Goal: Download file/media

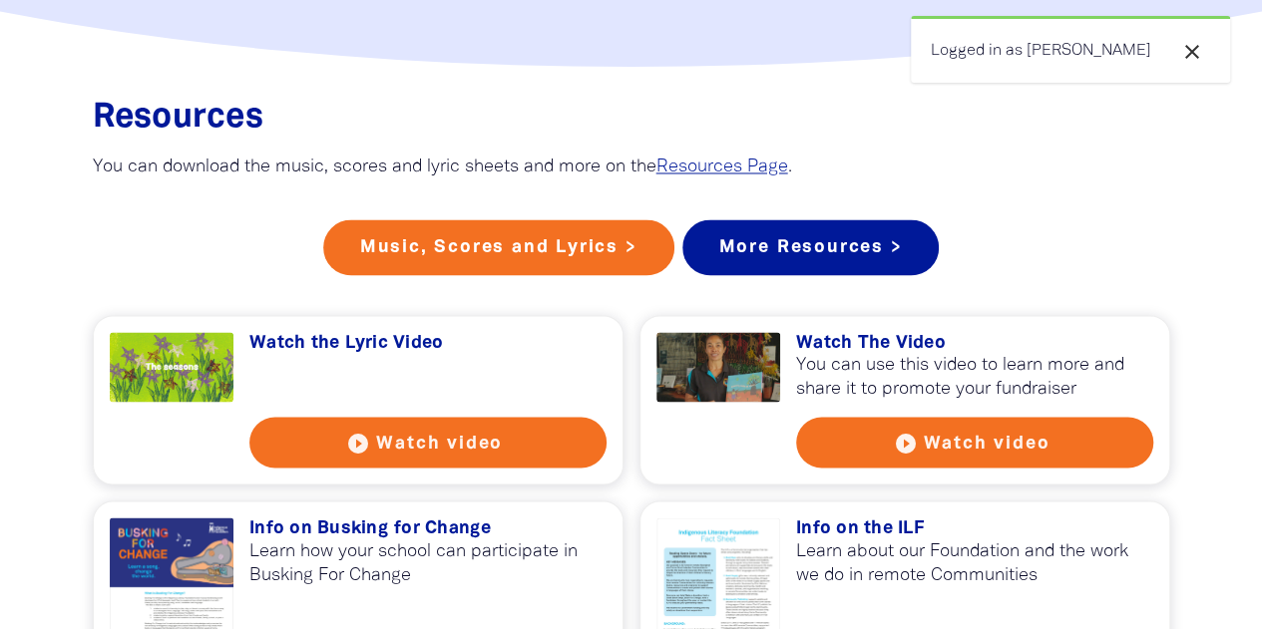
scroll to position [1627, 0]
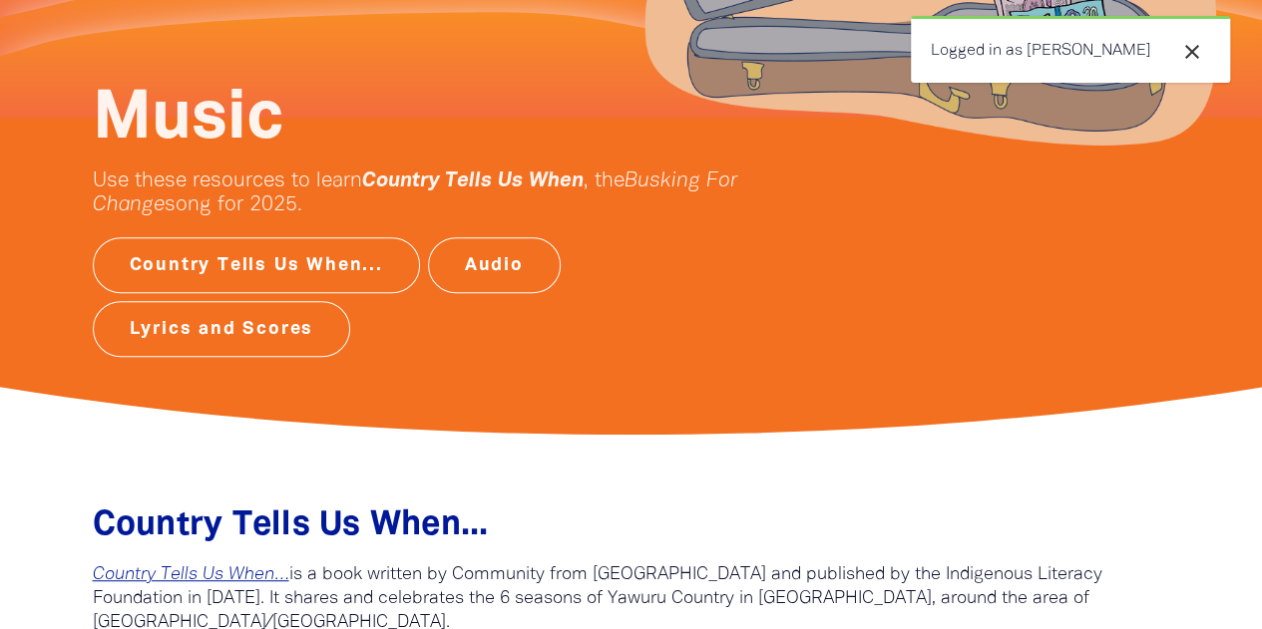
scroll to position [313, 0]
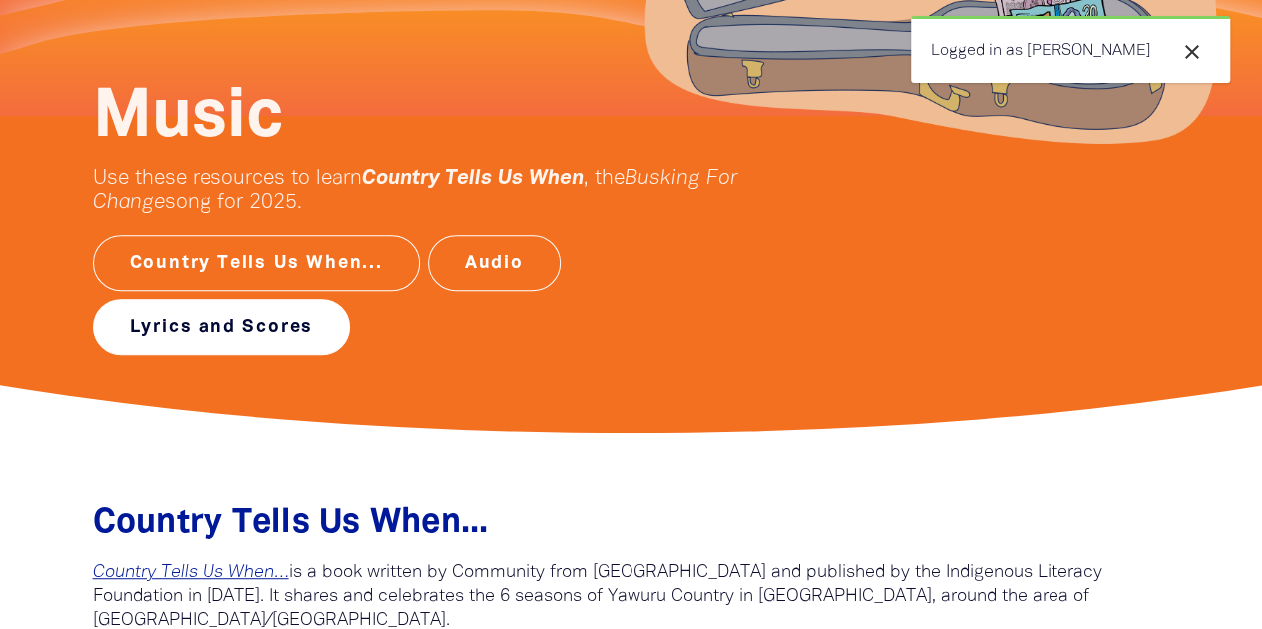
click at [269, 323] on link "Lyrics and Scores" at bounding box center [222, 327] width 258 height 56
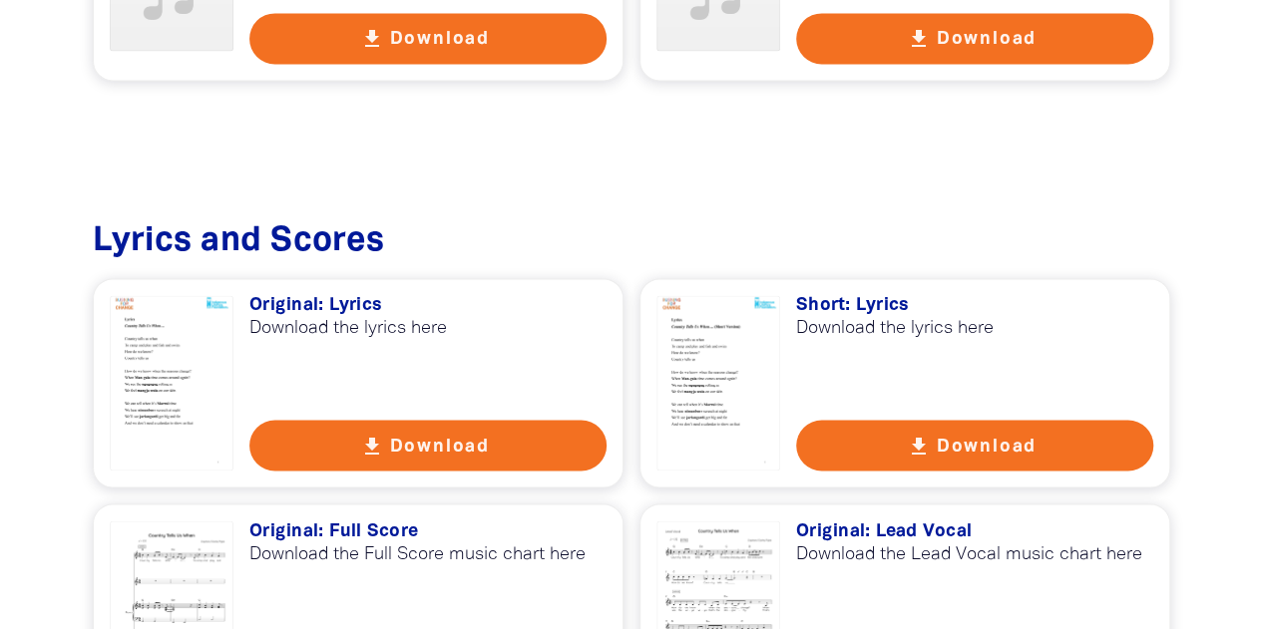
scroll to position [1467, 0]
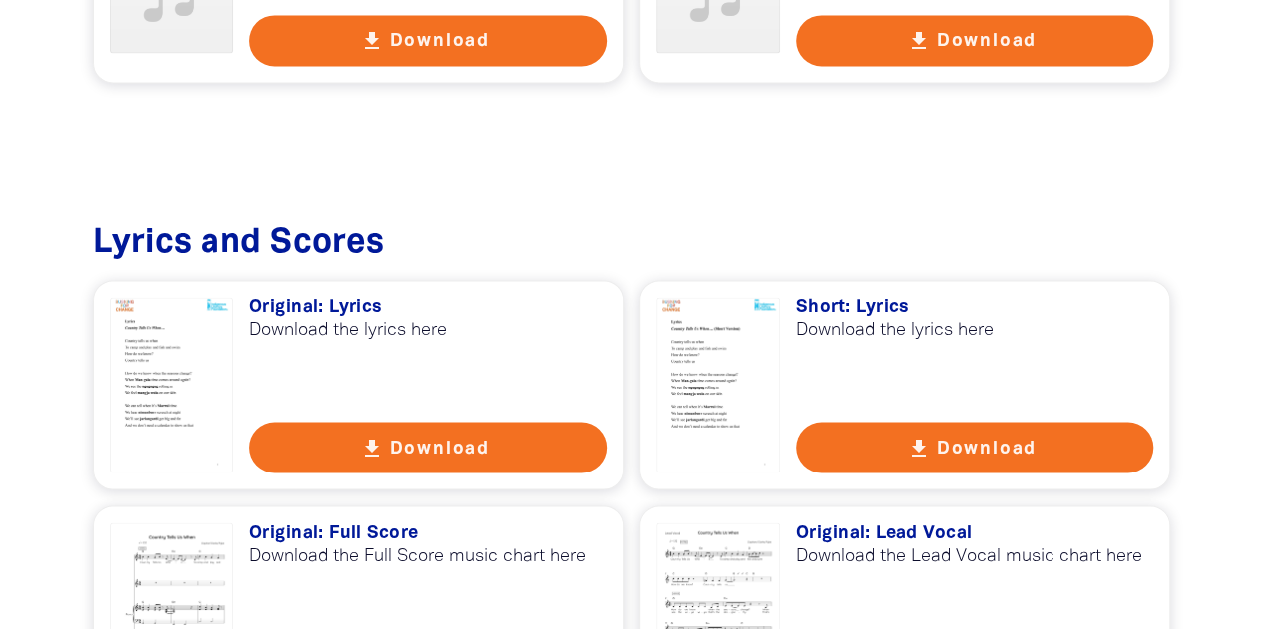
click at [370, 437] on icon "get_app" at bounding box center [372, 448] width 24 height 24
